Goal: Information Seeking & Learning: Learn about a topic

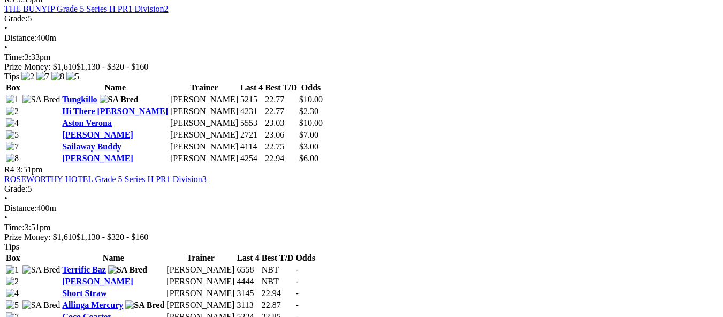
scroll to position [910, 0]
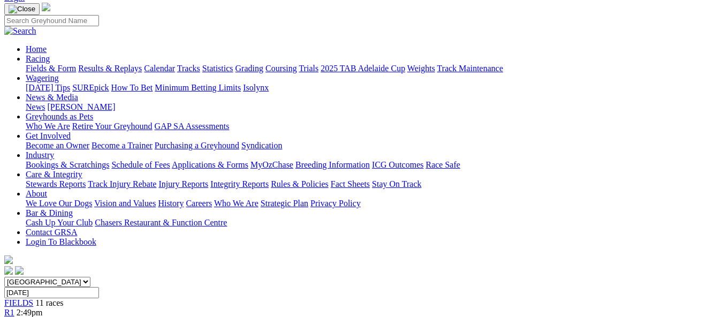
scroll to position [54, 0]
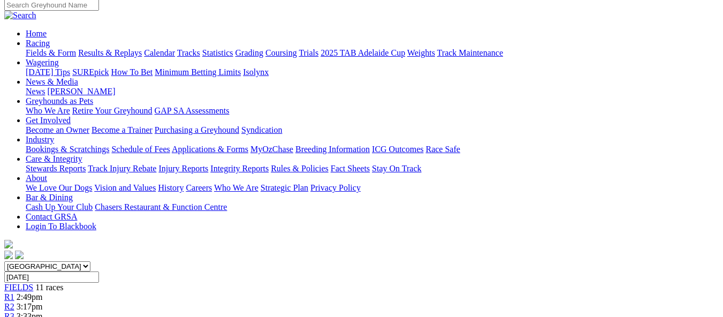
scroll to position [54, 0]
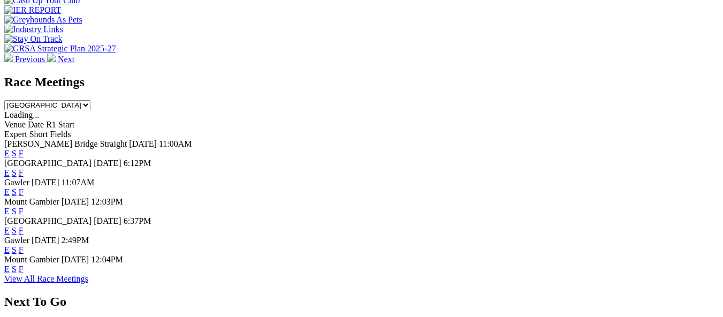
scroll to position [428, 0]
click at [24, 226] on link "F" at bounding box center [21, 230] width 5 height 9
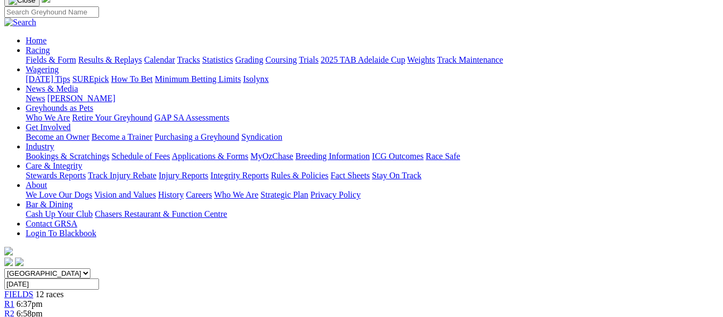
scroll to position [54, 0]
